Goal: Information Seeking & Learning: Find specific page/section

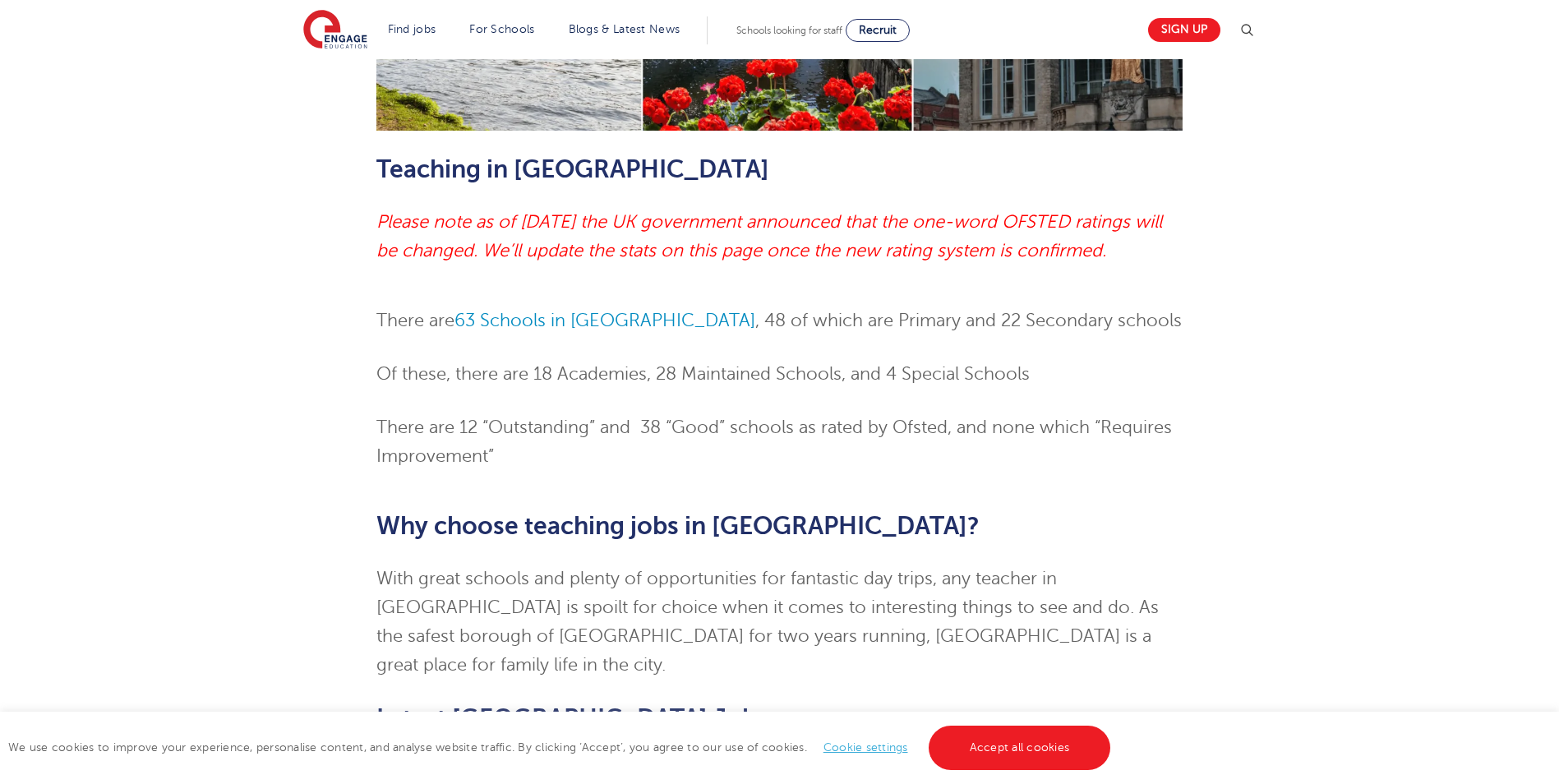
scroll to position [661, 0]
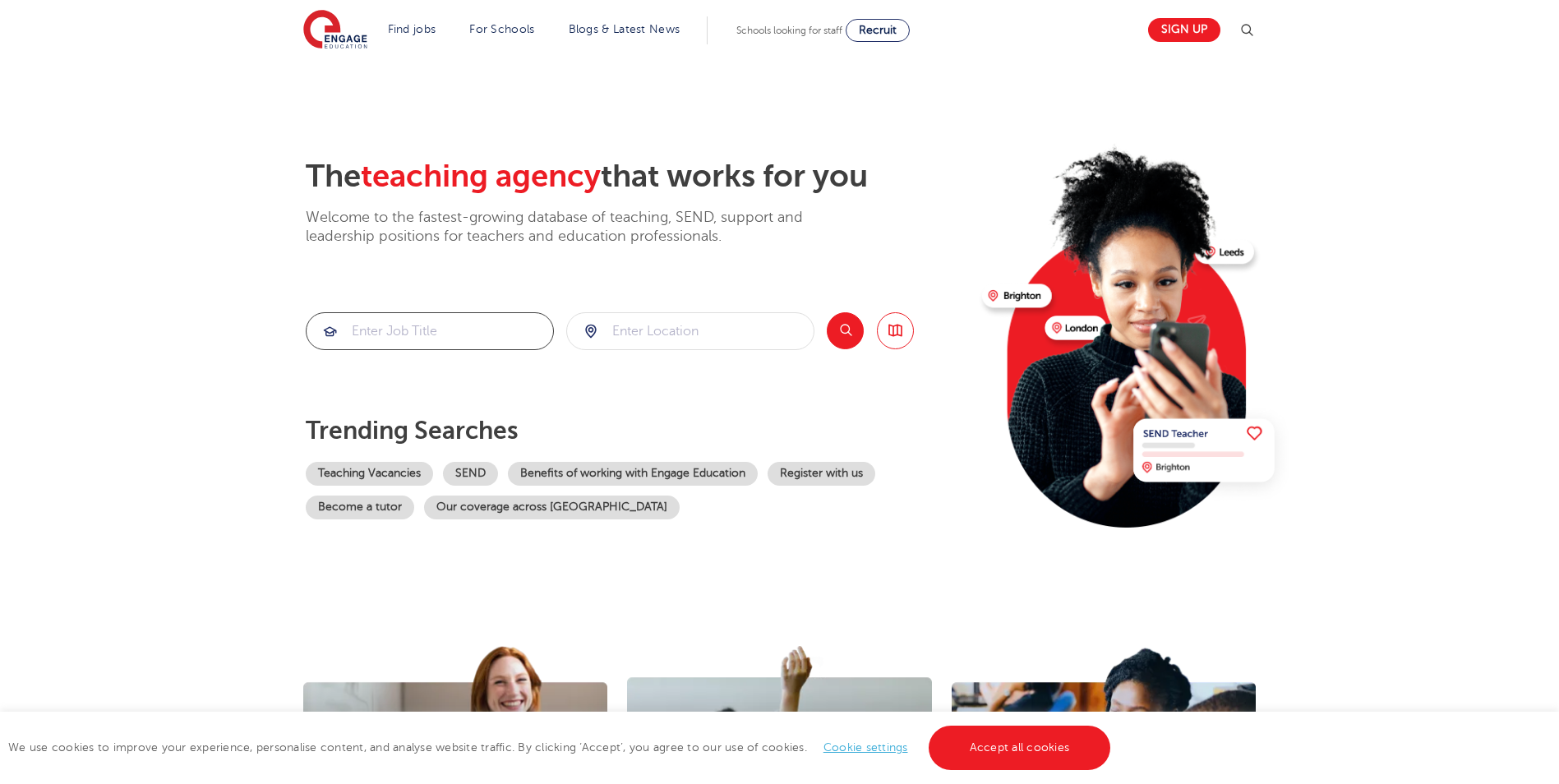
click at [394, 337] on input "search" at bounding box center [429, 331] width 247 height 37
type input "grounds"
click button "Submit" at bounding box center [0, 0] width 0 height 0
